Goal: Task Accomplishment & Management: Use online tool/utility

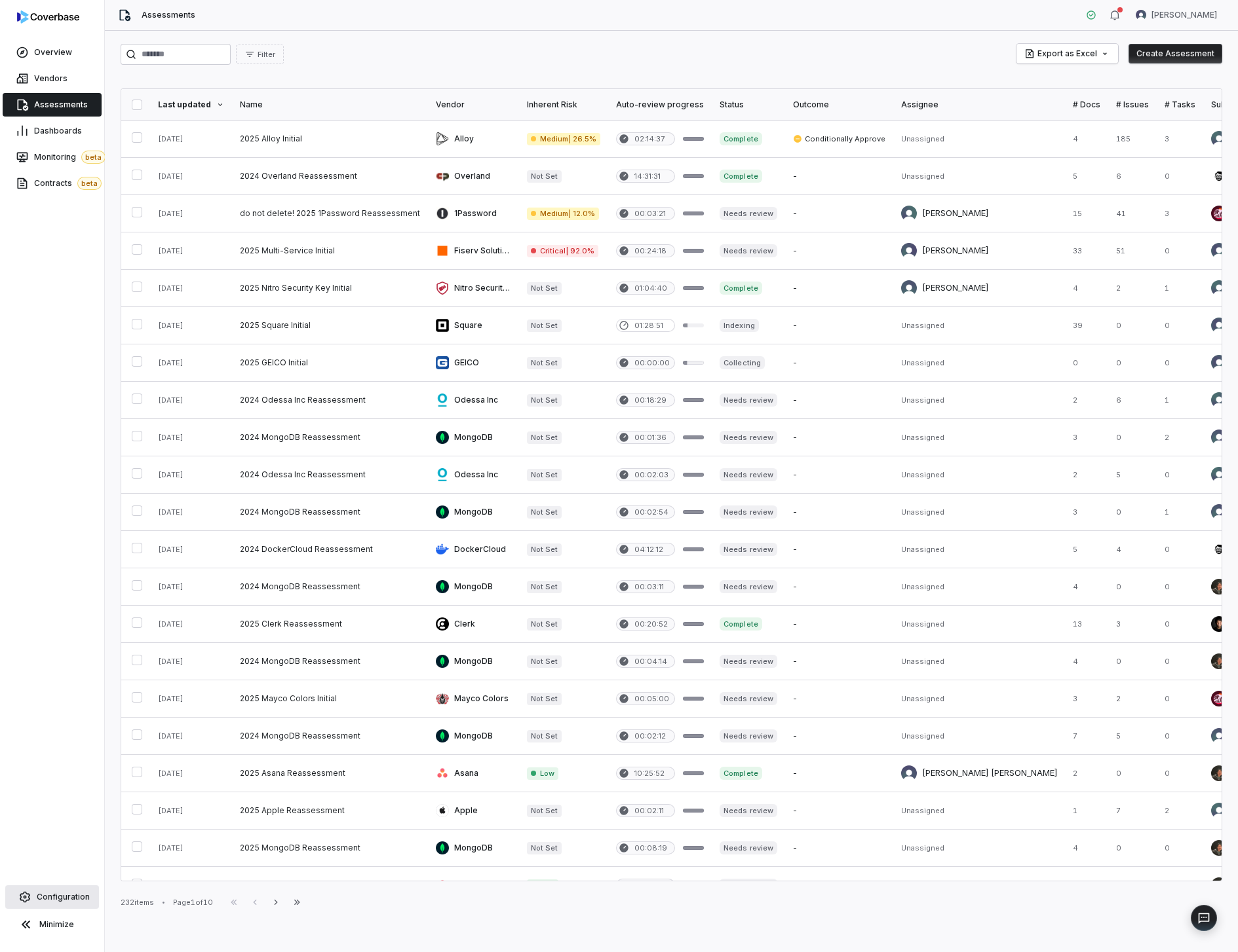
click at [60, 893] on span "Configuration" at bounding box center [63, 897] width 53 height 11
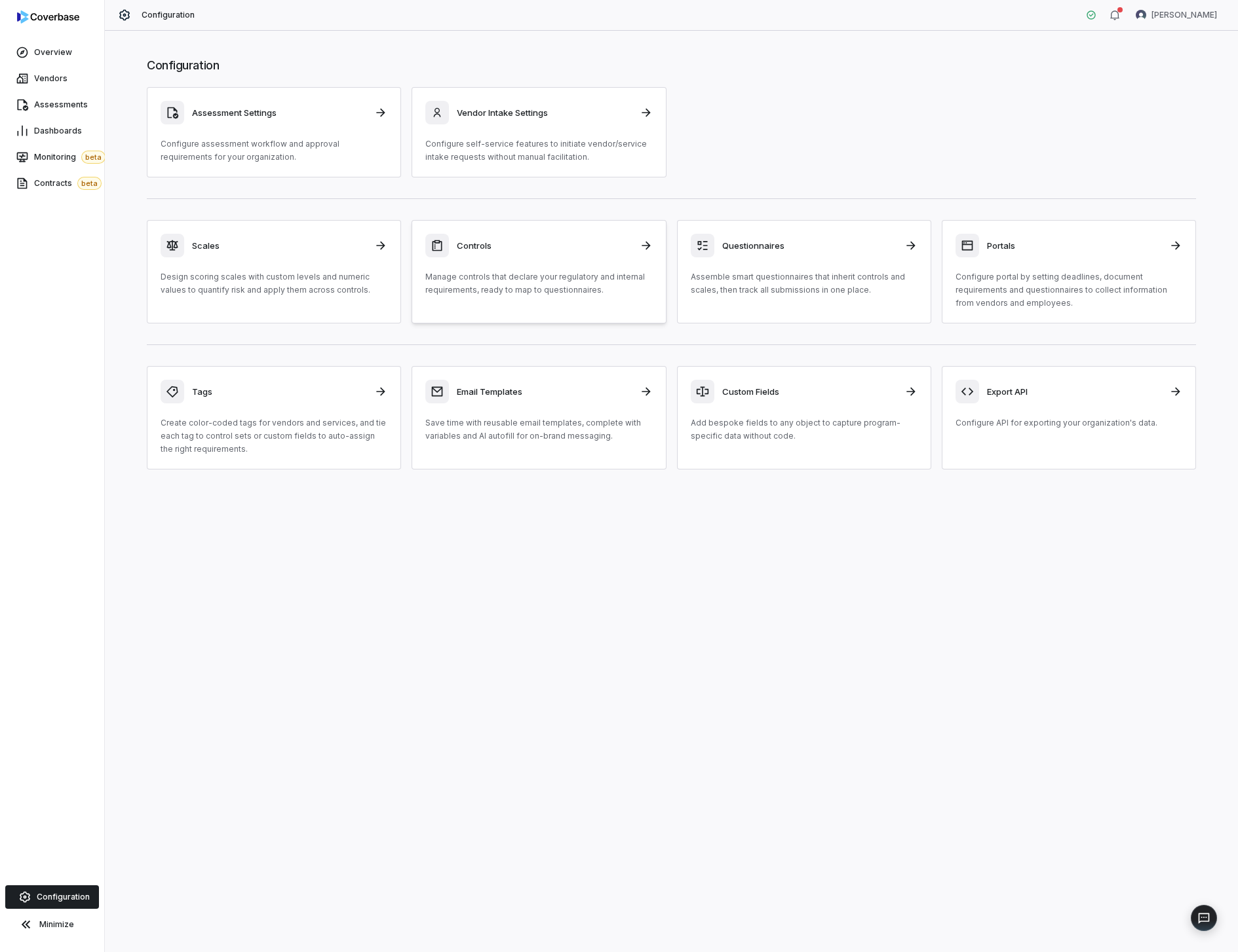
click at [451, 280] on p "Manage controls that declare your regulatory and internal requirements, ready t…" at bounding box center [539, 283] width 227 height 26
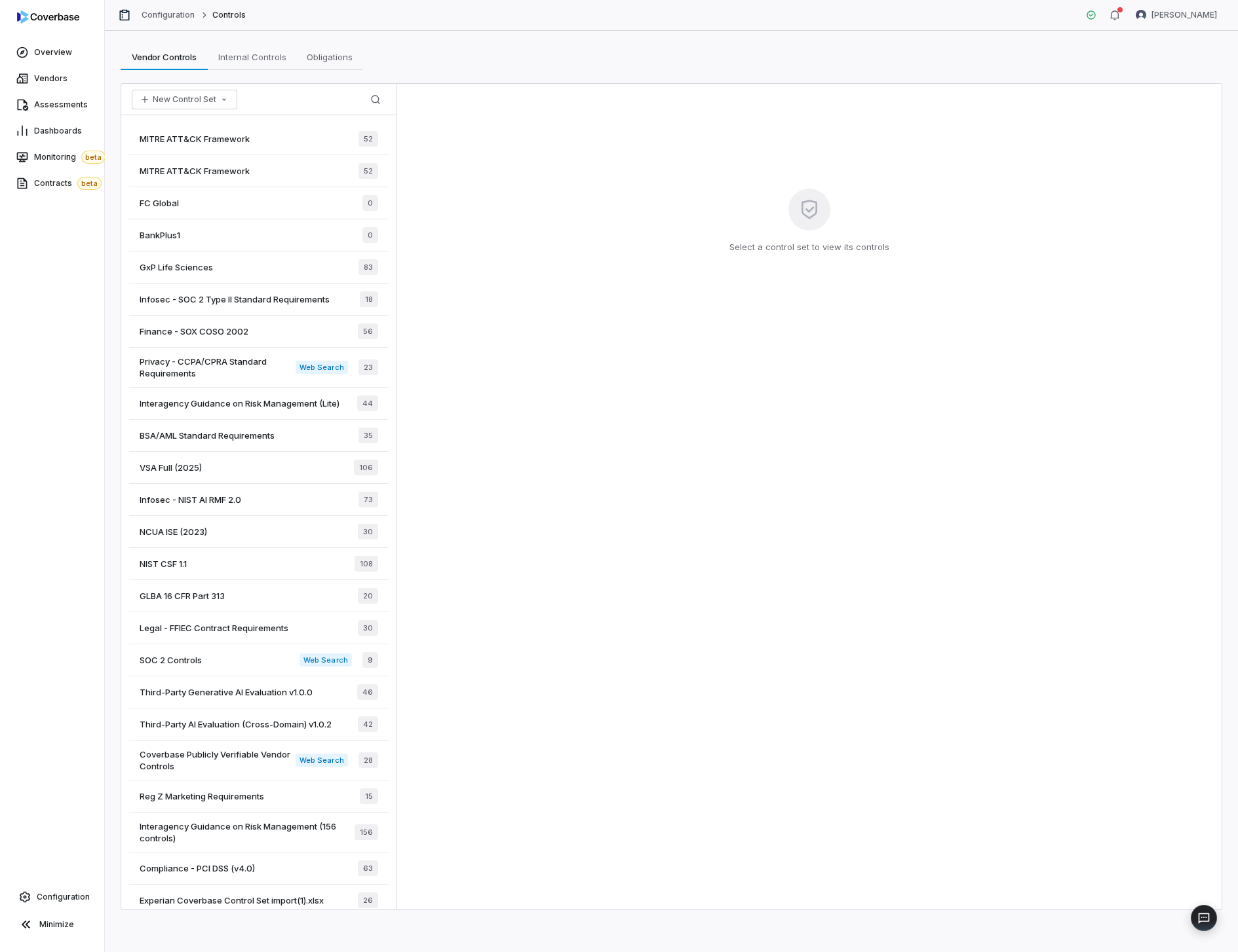
click at [268, 133] on div "MITRE ATT&CK Framework 52" at bounding box center [259, 138] width 260 height 32
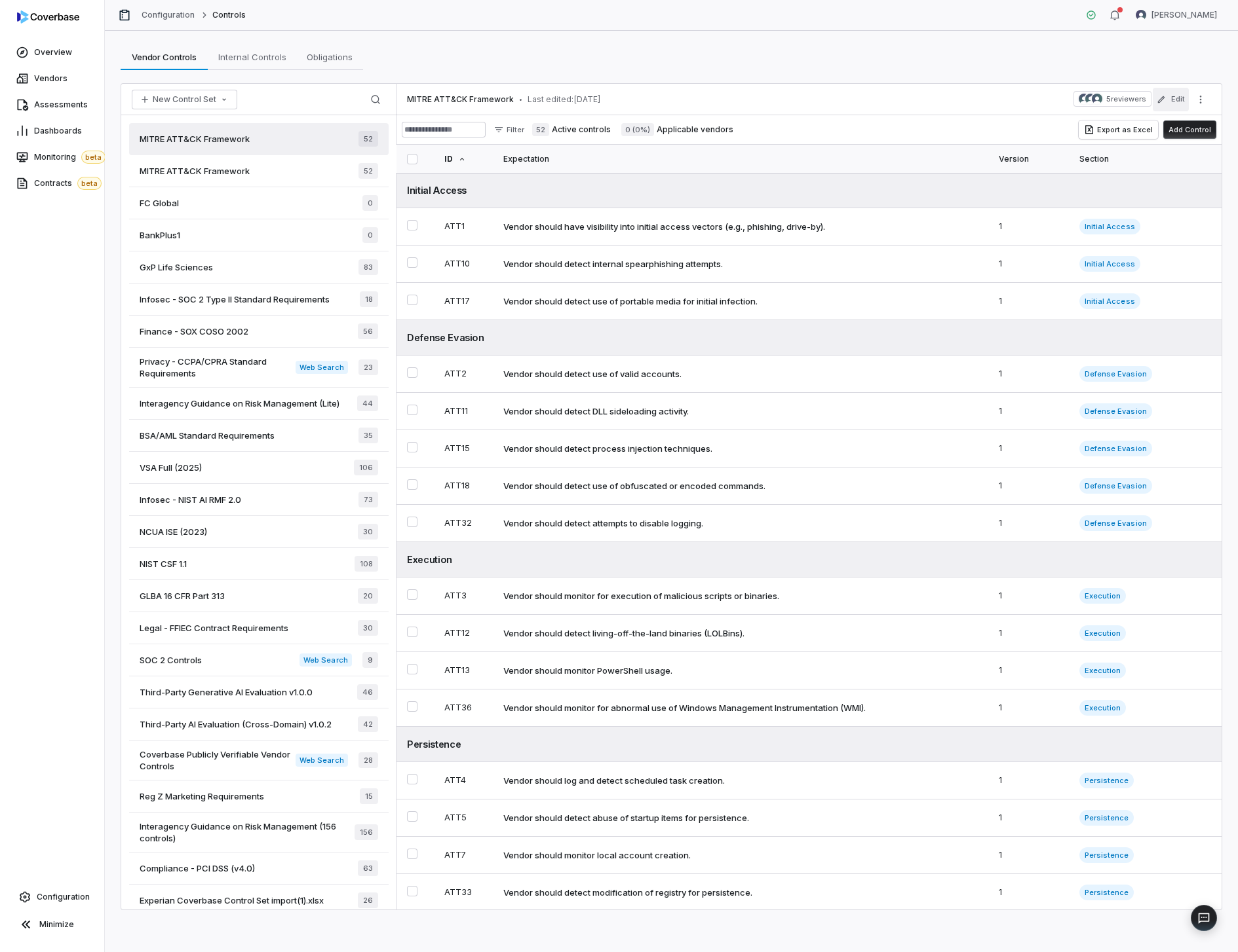
click at [1168, 103] on button "Edit" at bounding box center [1170, 99] width 36 height 24
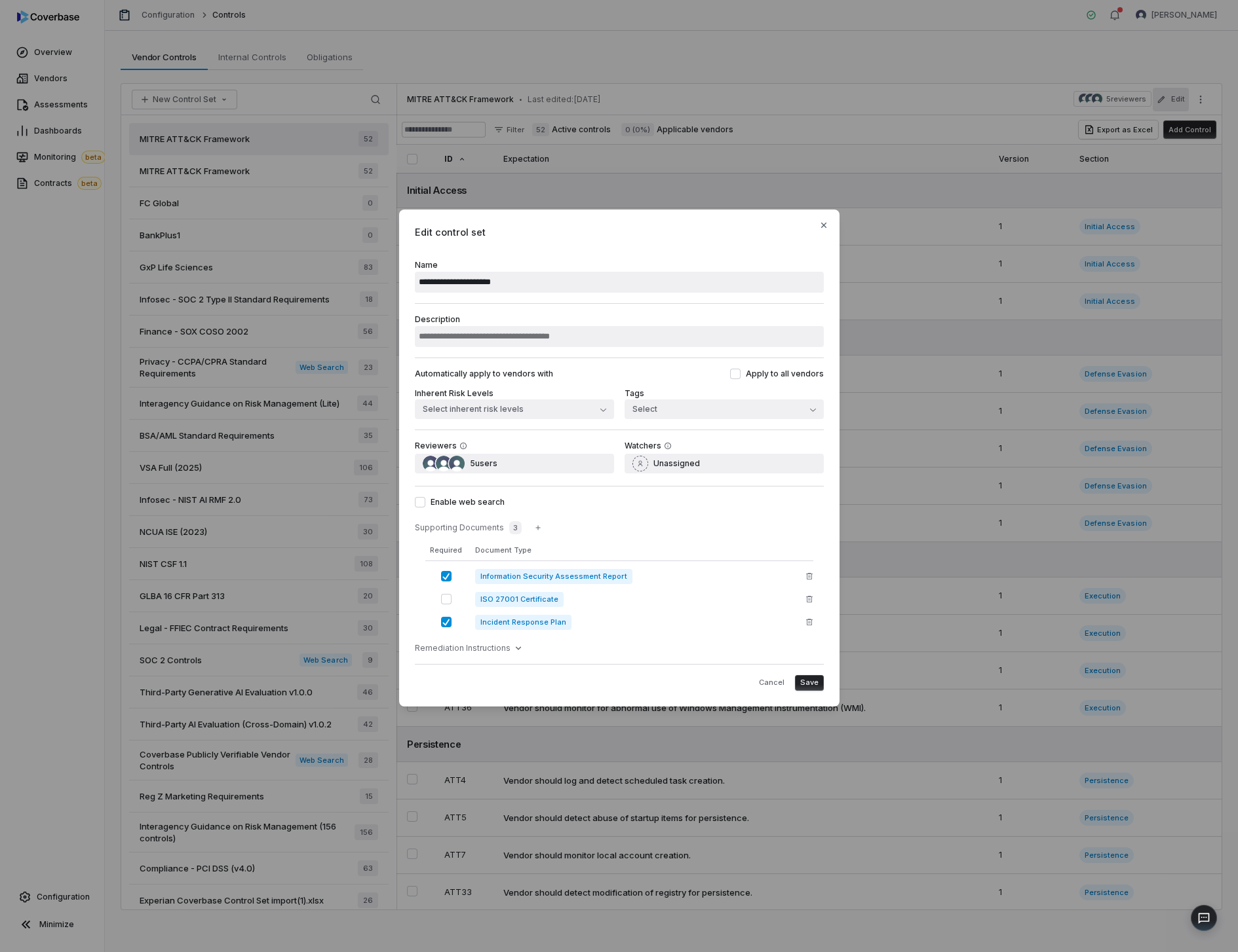
click at [805, 689] on button "Save" at bounding box center [809, 683] width 29 height 15
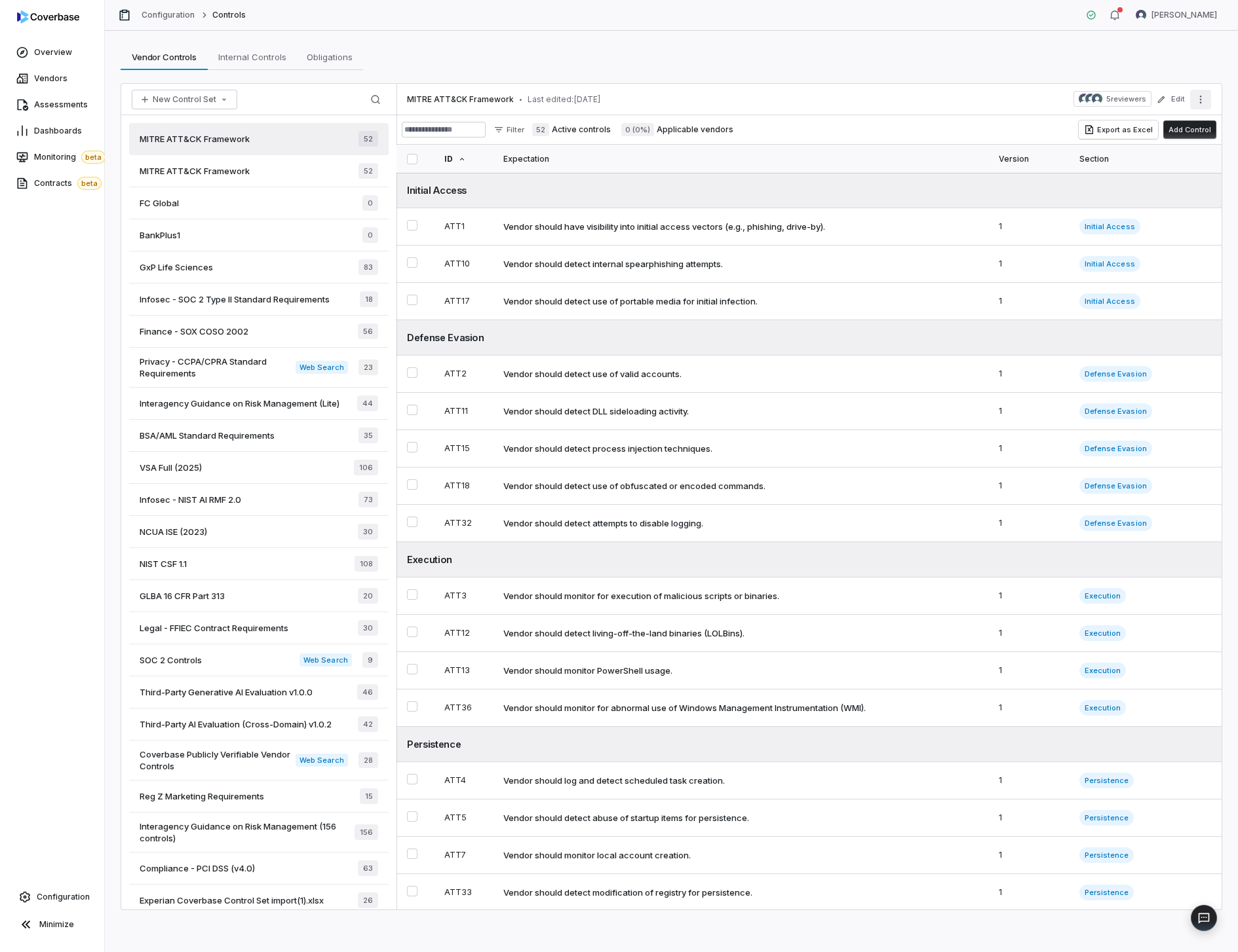
click at [1207, 93] on button "More actions" at bounding box center [1200, 99] width 21 height 19
click at [1162, 167] on div "Create Questionnaire from Control Set" at bounding box center [1112, 160] width 188 height 21
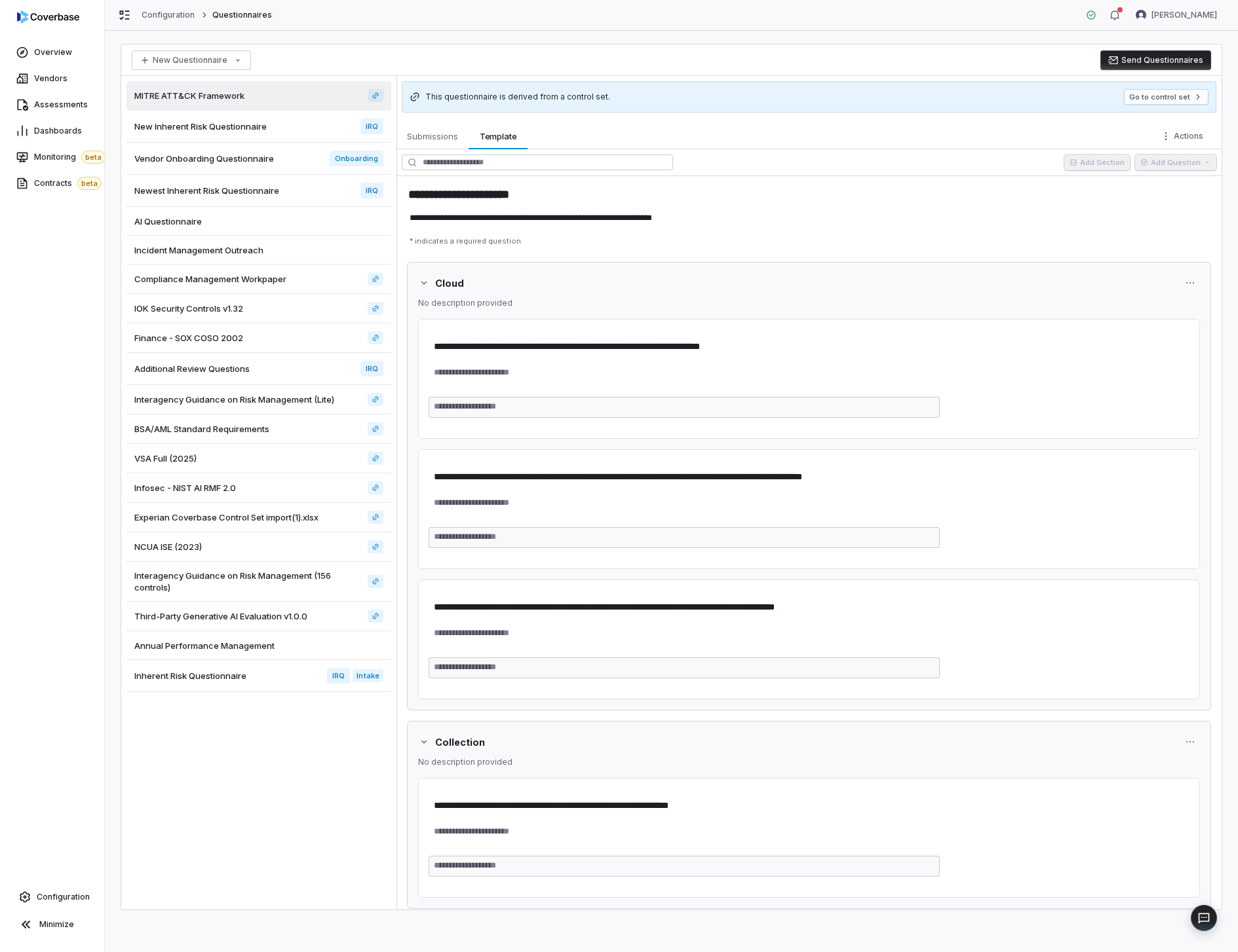
click at [1156, 61] on button "Send Questionnaires" at bounding box center [1155, 60] width 111 height 19
type textarea "*"
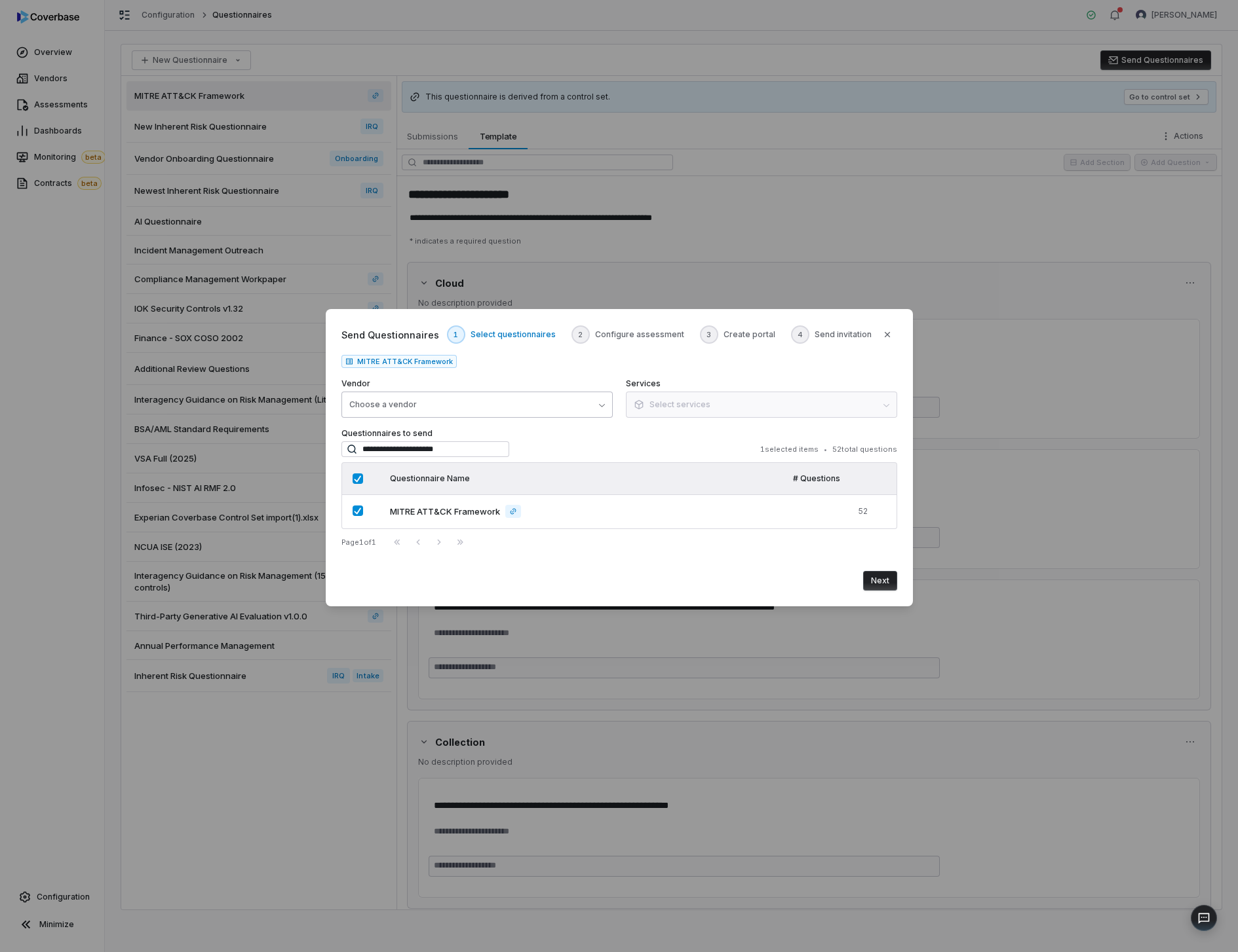
click at [482, 393] on button "Choose a vendor" at bounding box center [477, 404] width 271 height 26
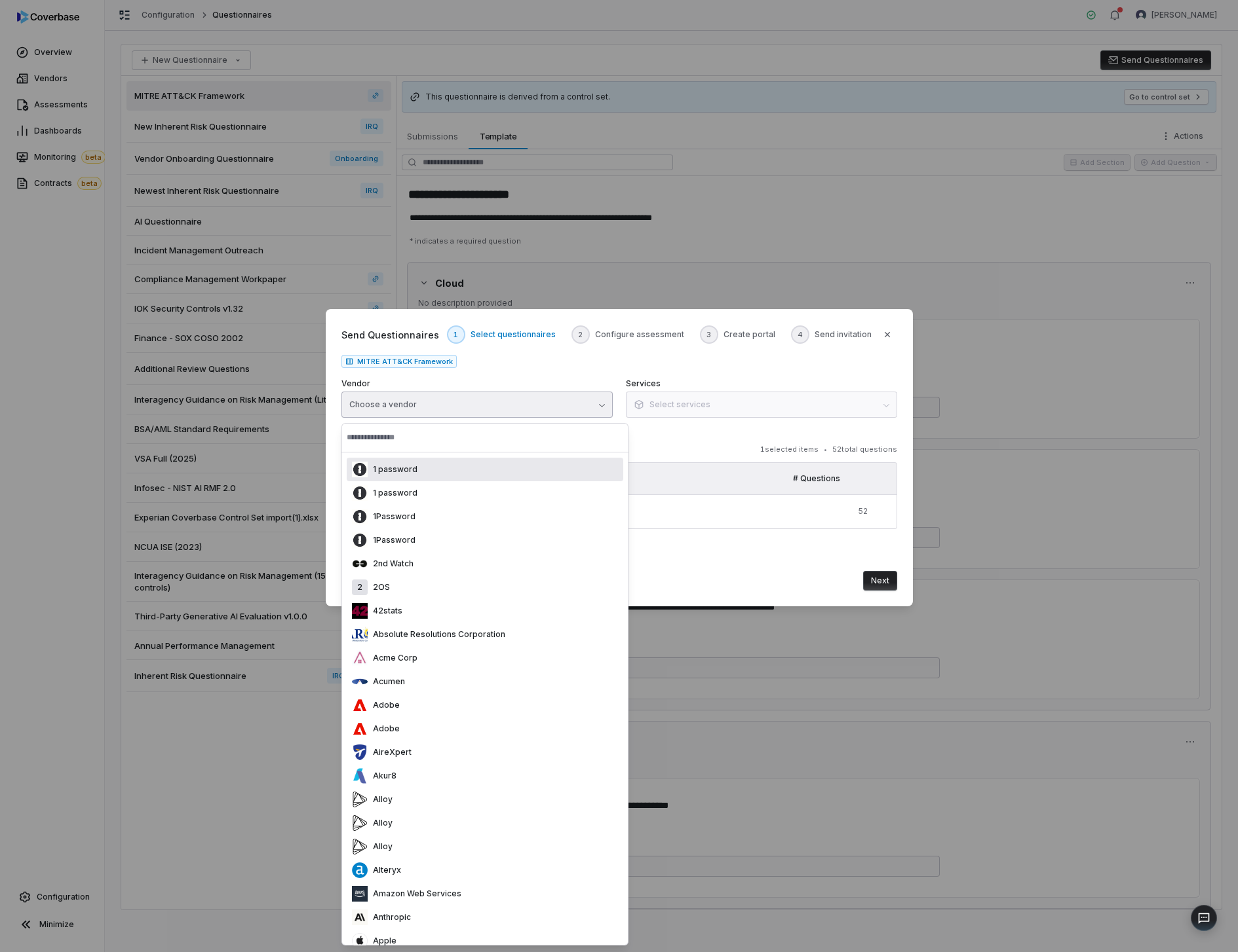
click at [454, 476] on div "1 password" at bounding box center [484, 469] width 276 height 24
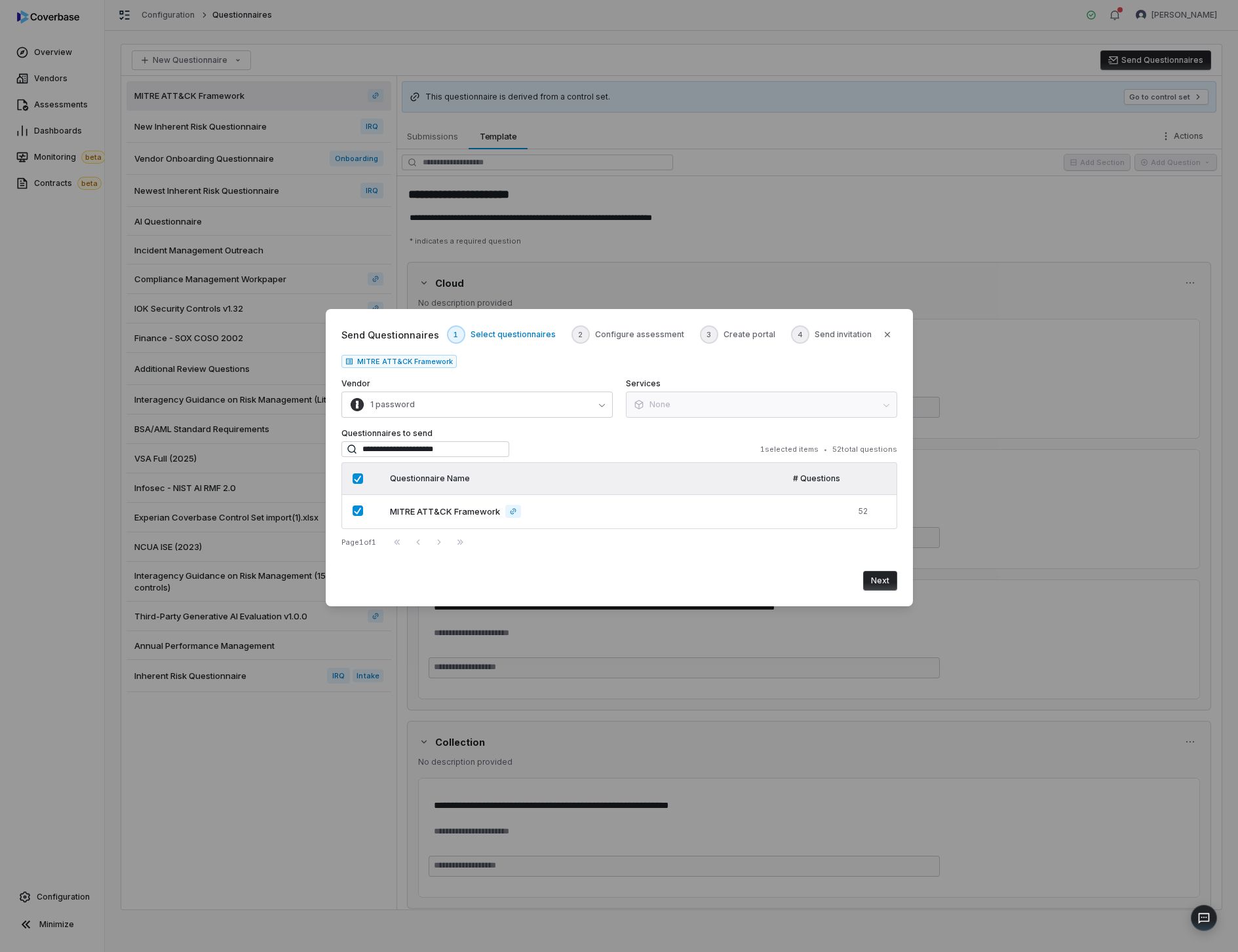
click at [893, 581] on button "Next" at bounding box center [879, 581] width 34 height 19
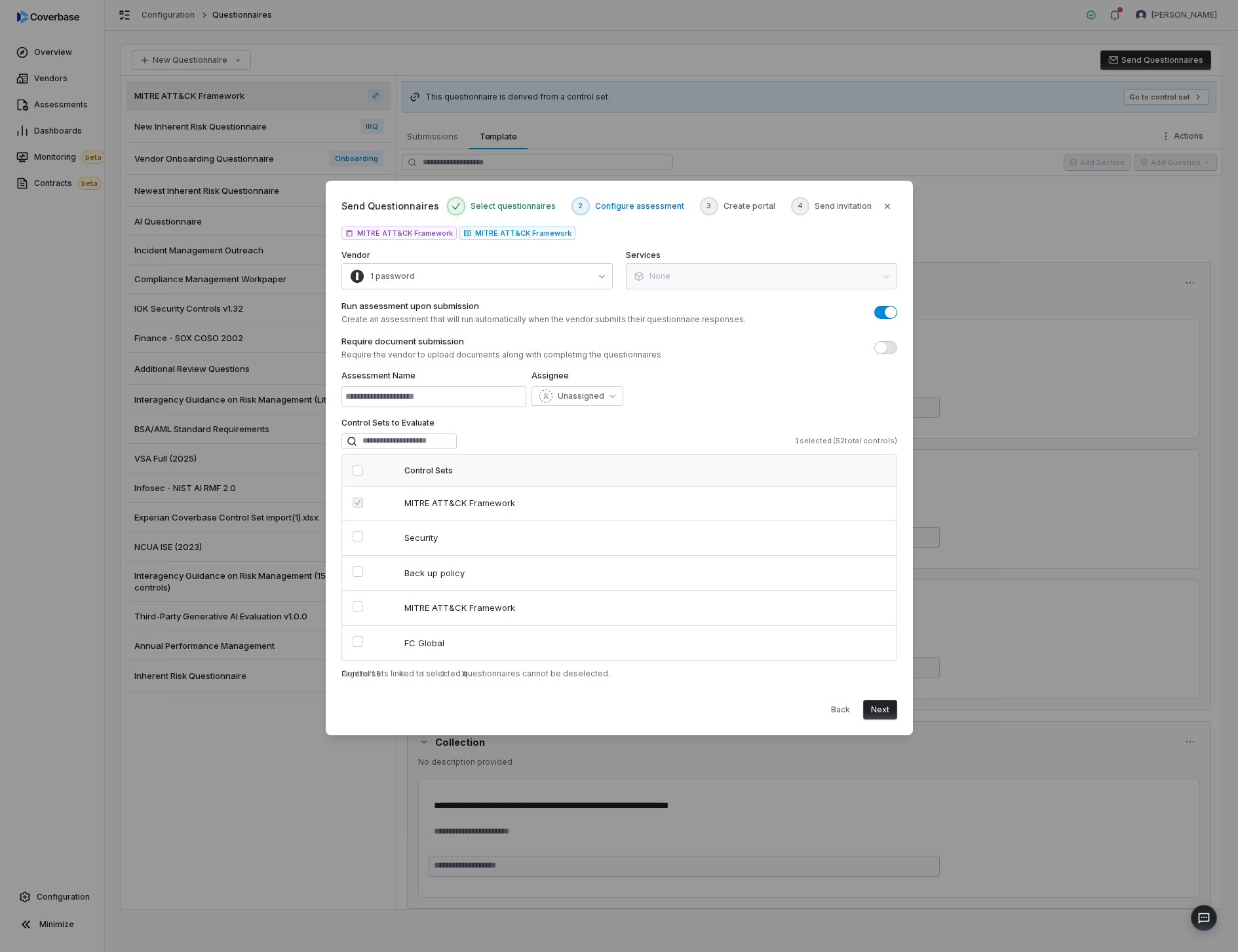
click at [879, 711] on button "Next" at bounding box center [879, 710] width 34 height 19
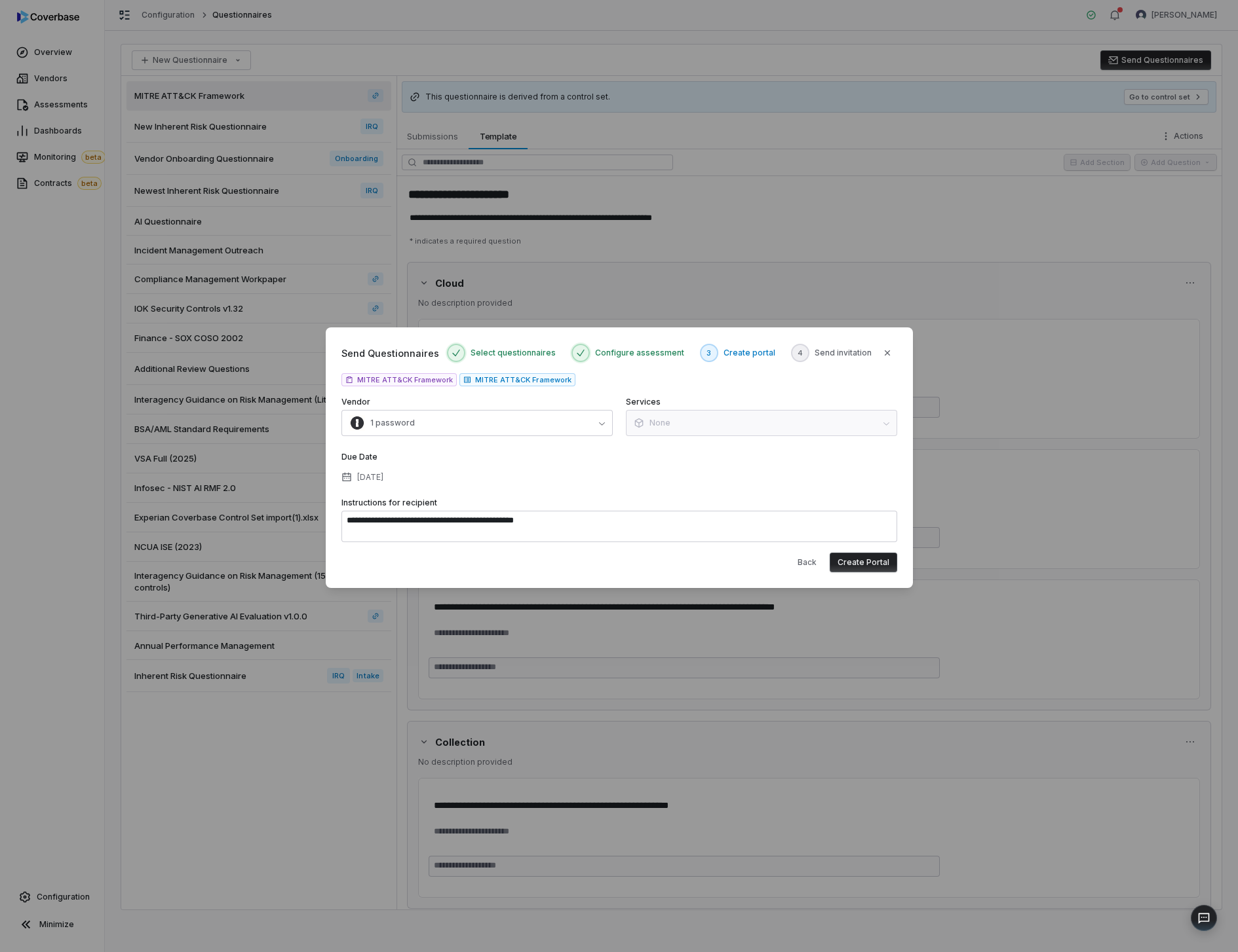
click at [878, 559] on button "Create Portal" at bounding box center [863, 563] width 67 height 19
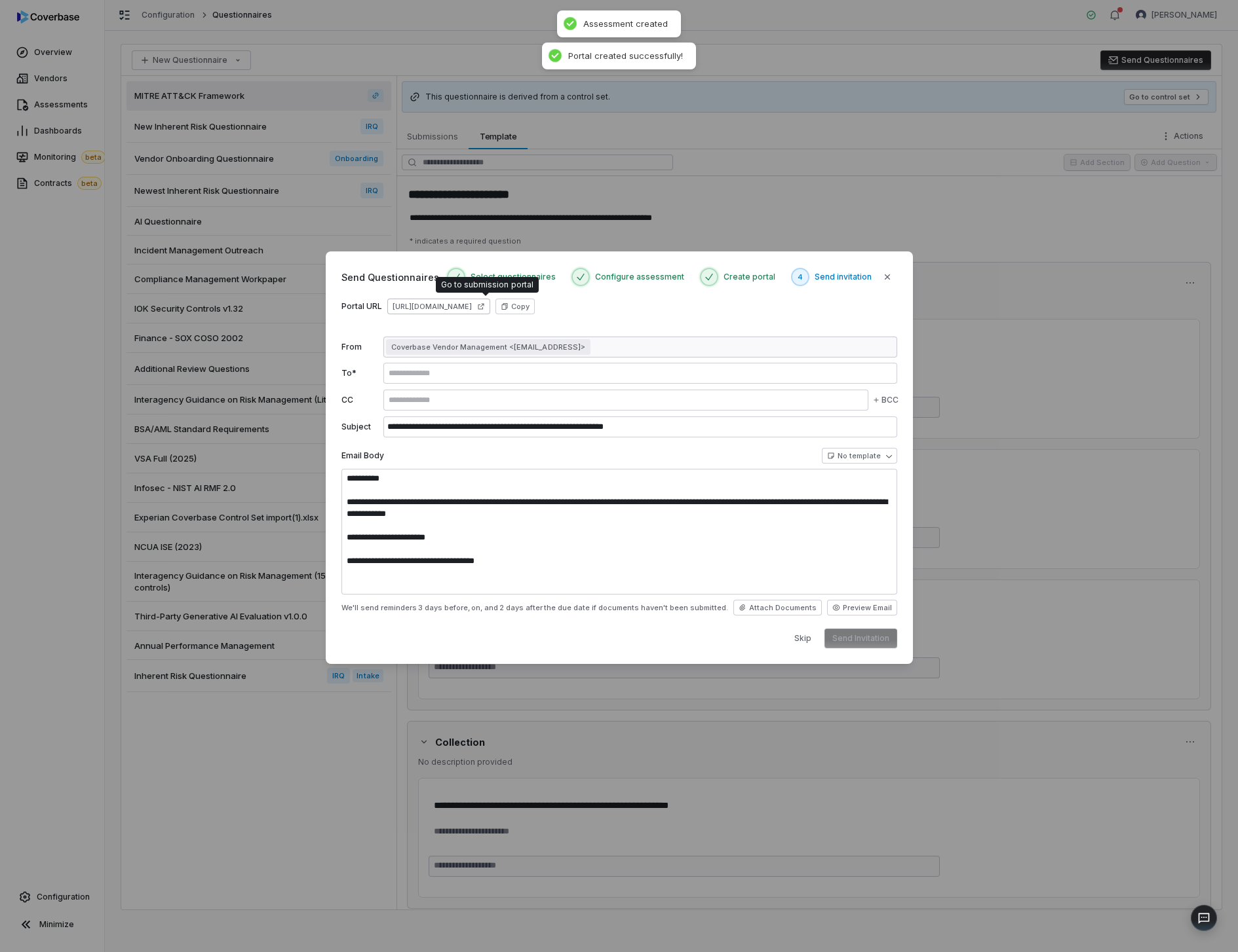
click at [460, 312] on link "[URL][DOMAIN_NAME]" at bounding box center [439, 307] width 103 height 15
type textarea "**********"
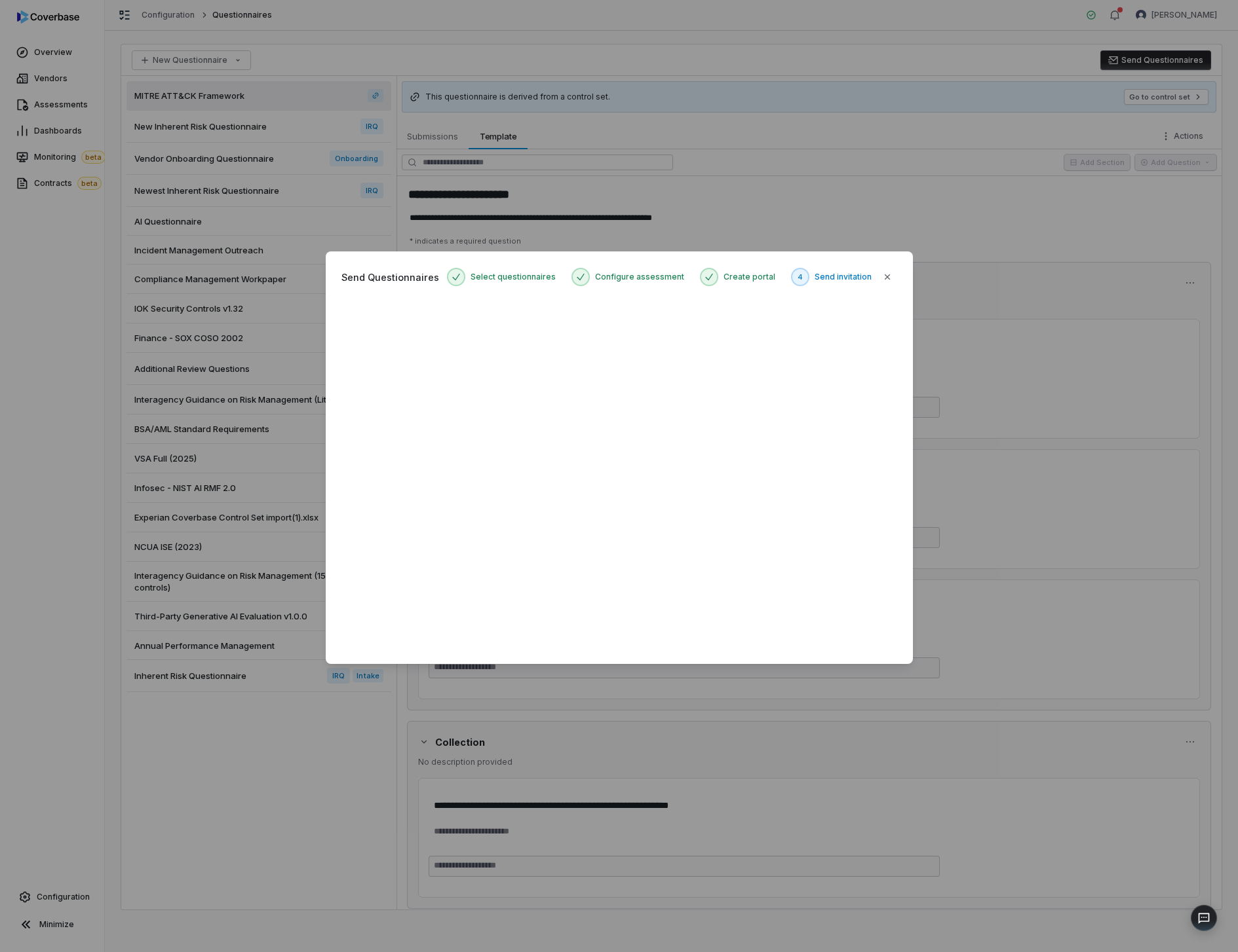
click at [959, 379] on div "**********" at bounding box center [619, 476] width 1238 height 490
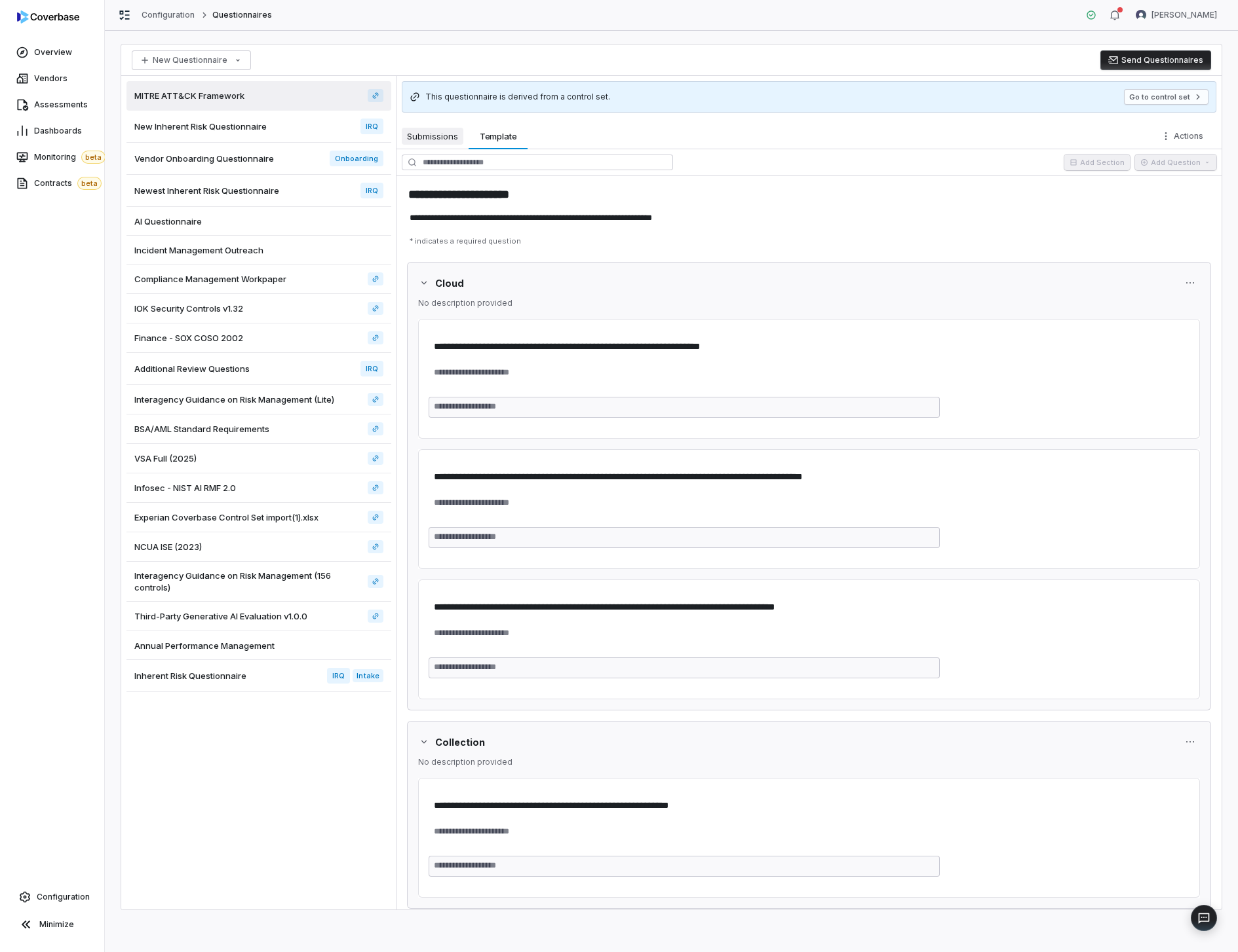
type textarea "*"
click at [433, 128] on span "Submissions" at bounding box center [433, 137] width 62 height 17
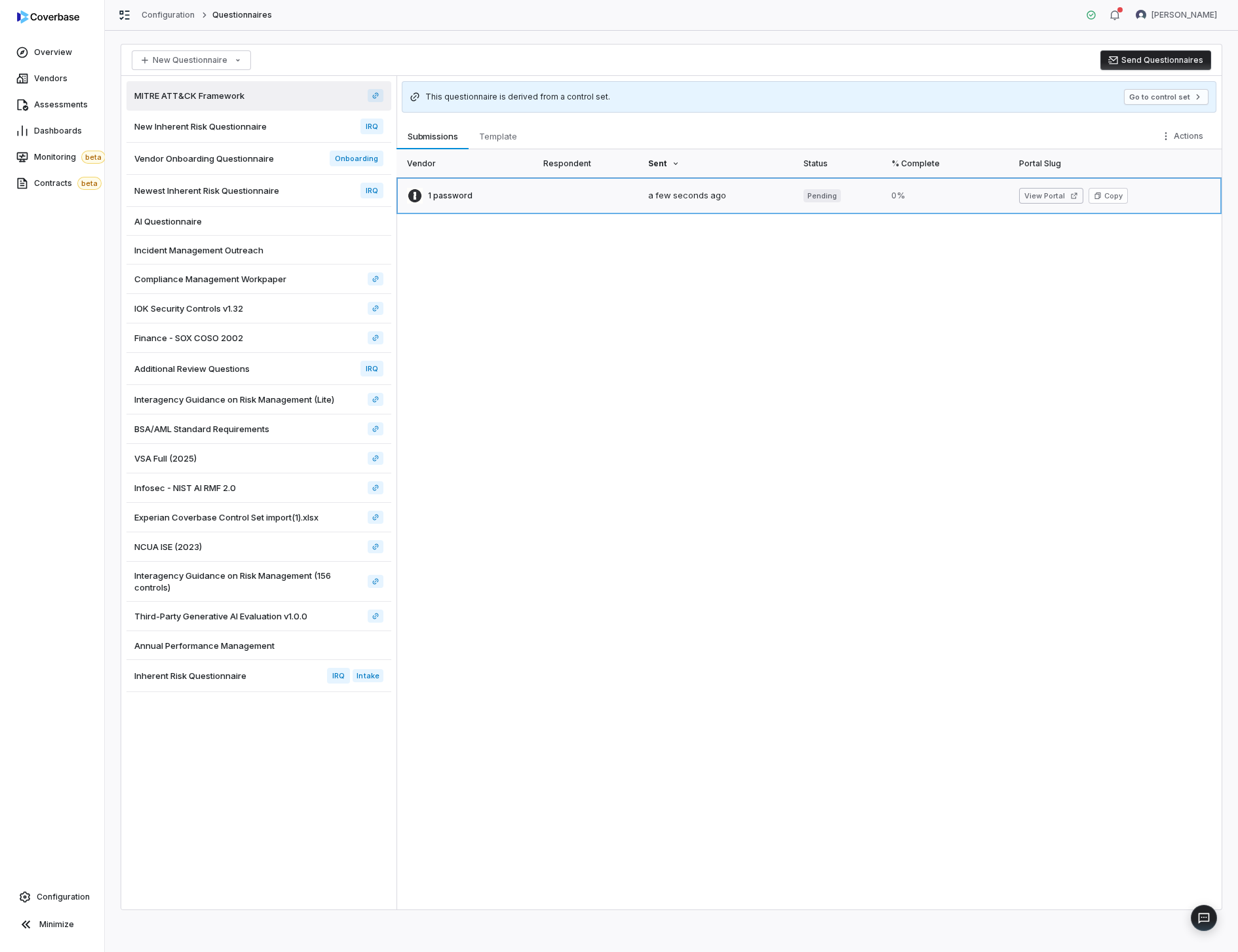
click at [1178, 196] on link at bounding box center [1116, 196] width 211 height 37
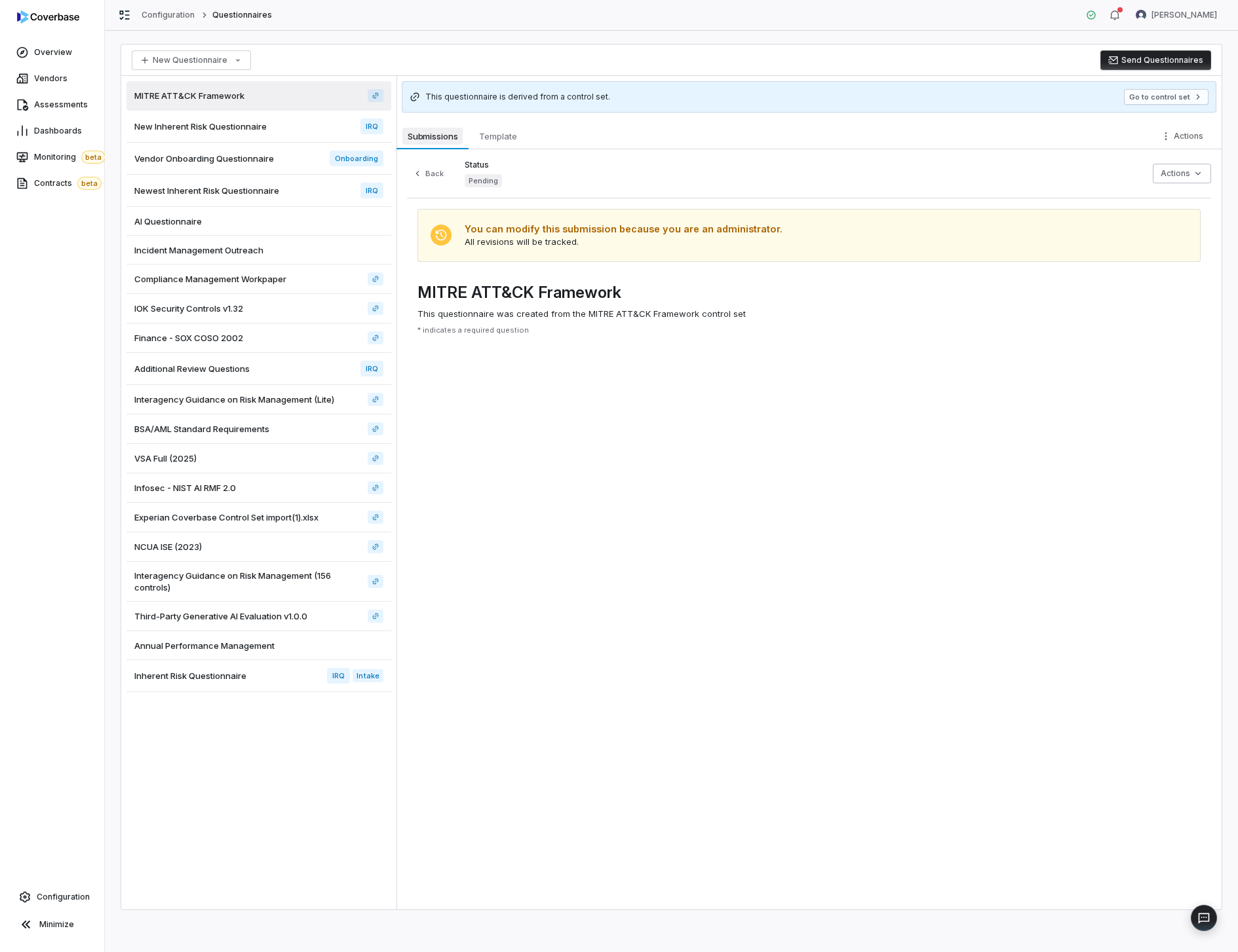
click at [453, 146] on button "Submissions Submissions" at bounding box center [432, 136] width 72 height 26
click at [236, 103] on div "MITRE ATT&CK Framework" at bounding box center [258, 95] width 265 height 30
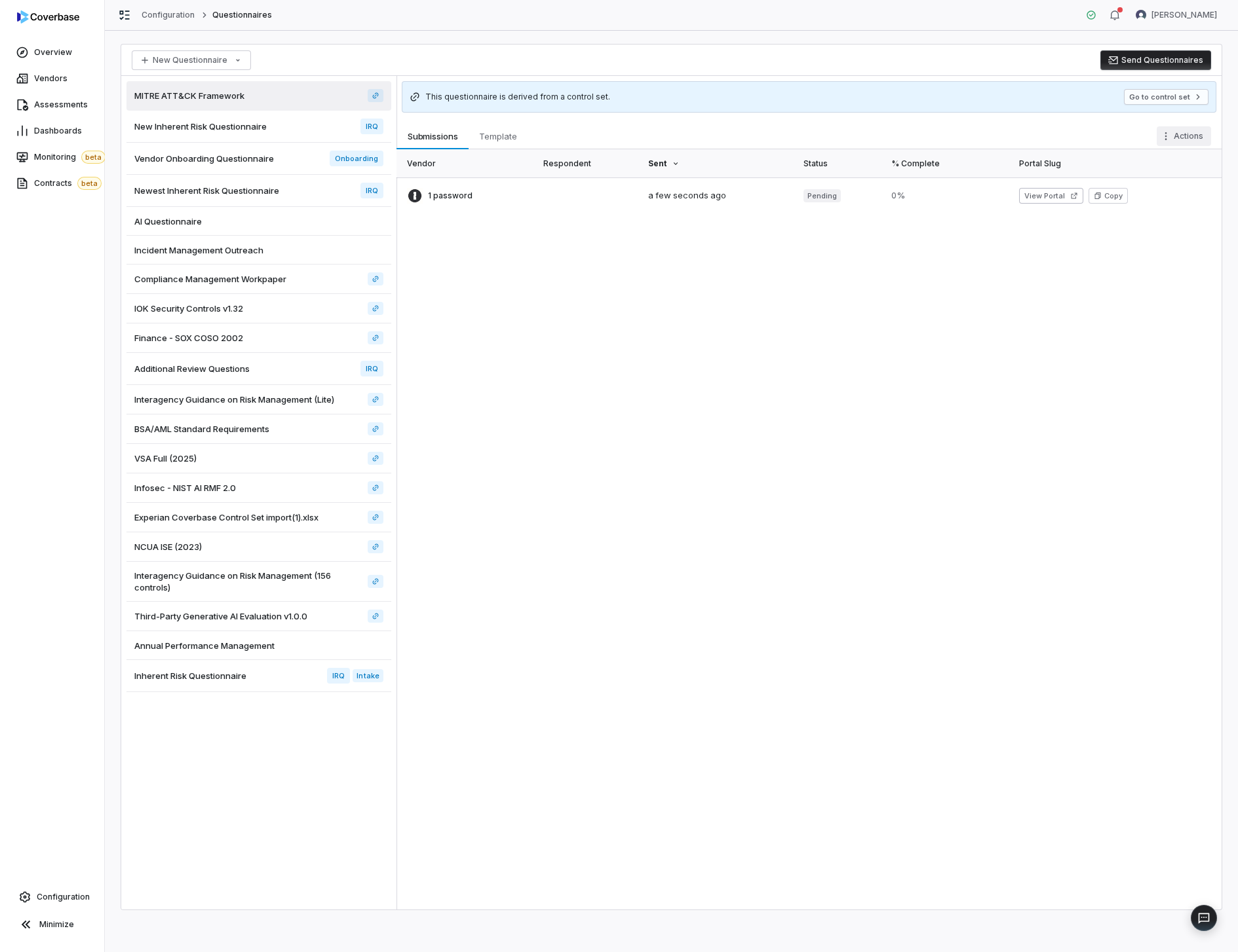
click at [1187, 131] on html "Overview Vendors Assessments Dashboards Monitoring beta Contracts beta Configur…" at bounding box center [619, 476] width 1238 height 952
click at [1087, 276] on div "Delete Template" at bounding box center [1133, 282] width 145 height 21
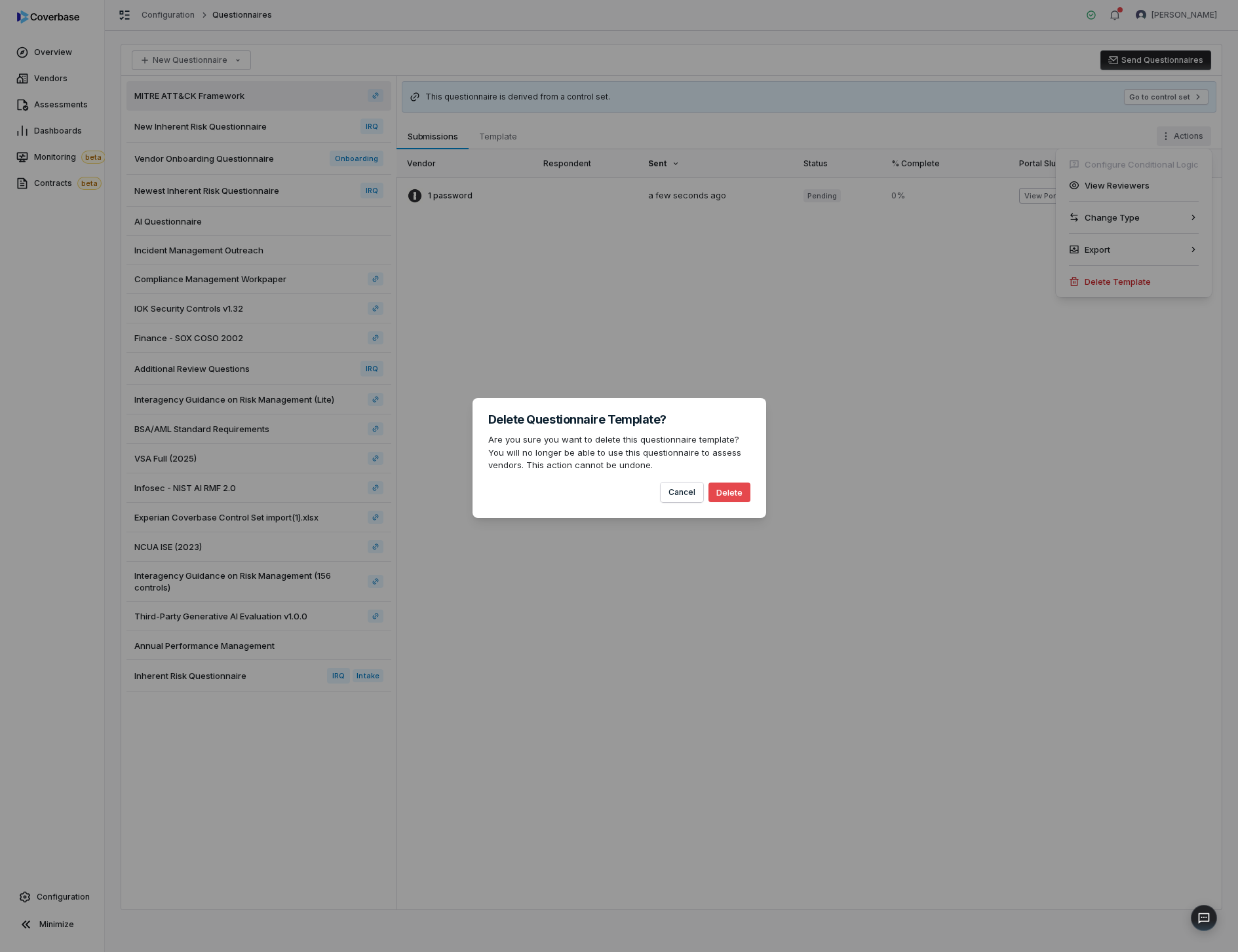
click at [722, 494] on button "Delete" at bounding box center [729, 492] width 42 height 19
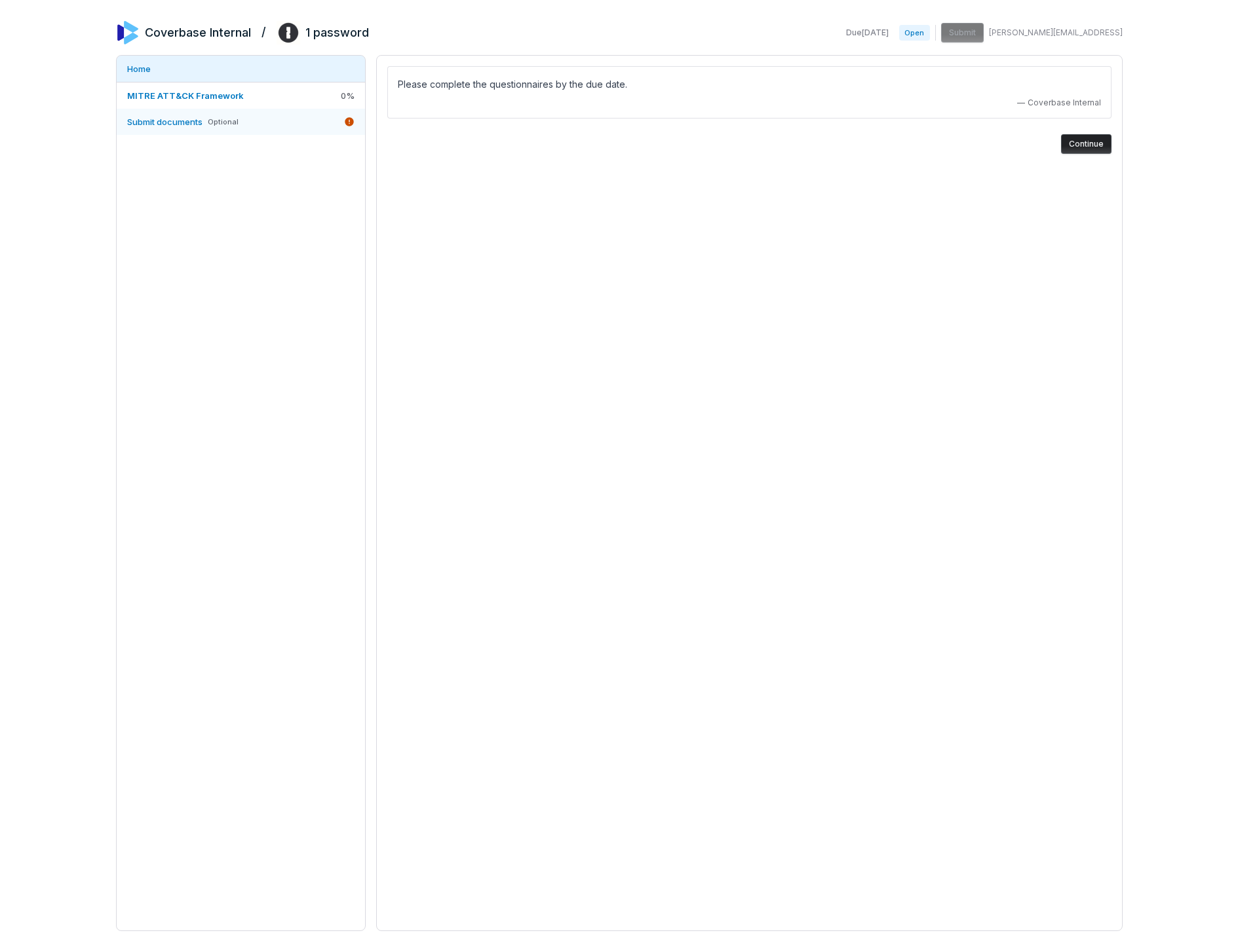
click at [203, 133] on link "Submit documents Optional" at bounding box center [240, 121] width 248 height 26
